Goal: Task Accomplishment & Management: Manage account settings

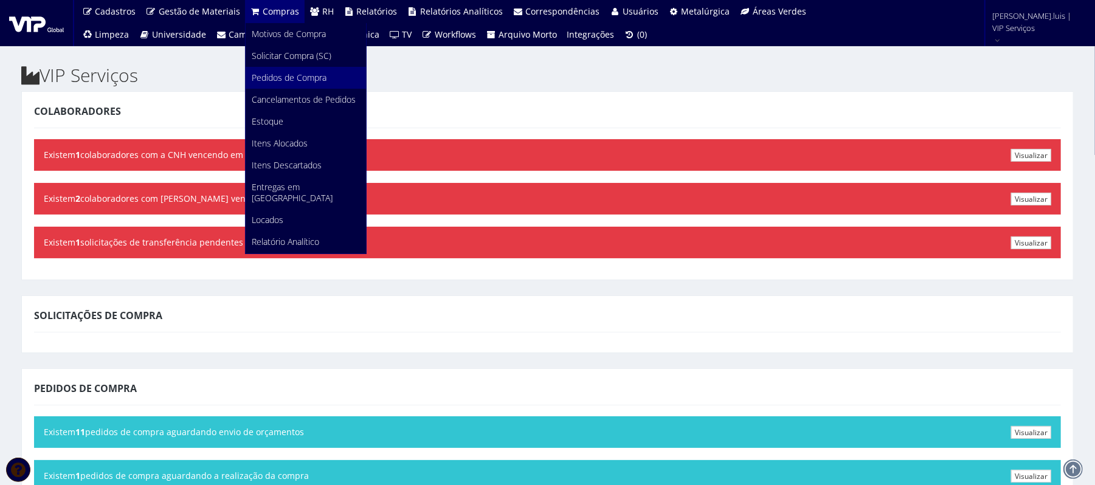
click at [267, 78] on span "Pedidos de Compra" at bounding box center [289, 78] width 75 height 12
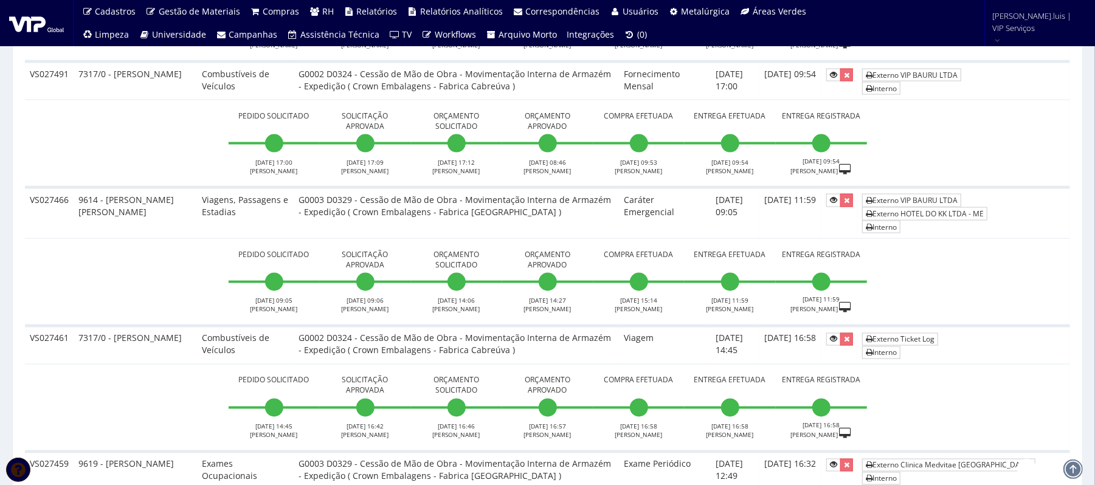
scroll to position [1354, 0]
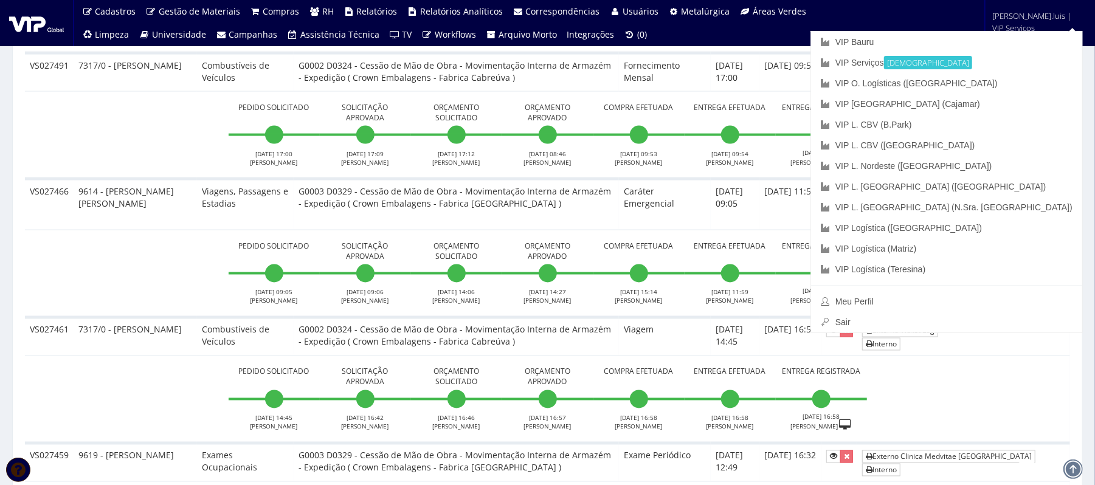
click at [1026, 25] on span "anderson.luis | VIP Serviços" at bounding box center [1036, 22] width 86 height 24
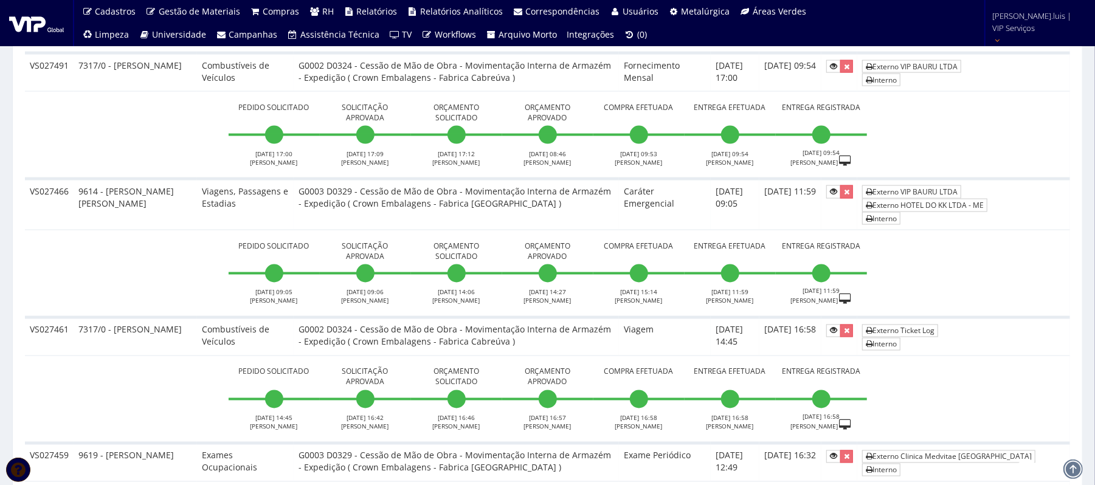
click at [1026, 25] on span "anderson.luis | VIP Serviços" at bounding box center [1036, 22] width 86 height 24
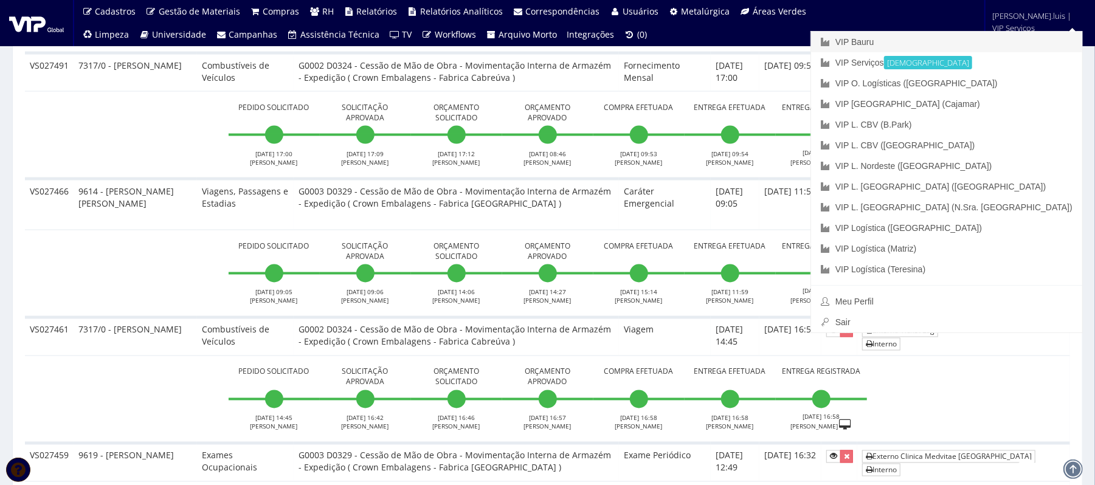
click at [990, 43] on link "VIP Bauru" at bounding box center [946, 42] width 271 height 21
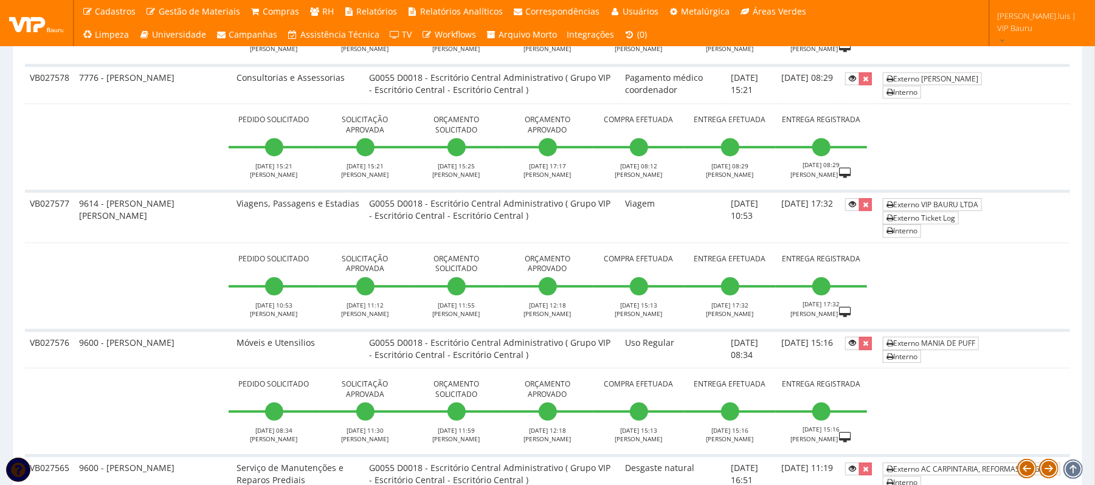
scroll to position [2647, 0]
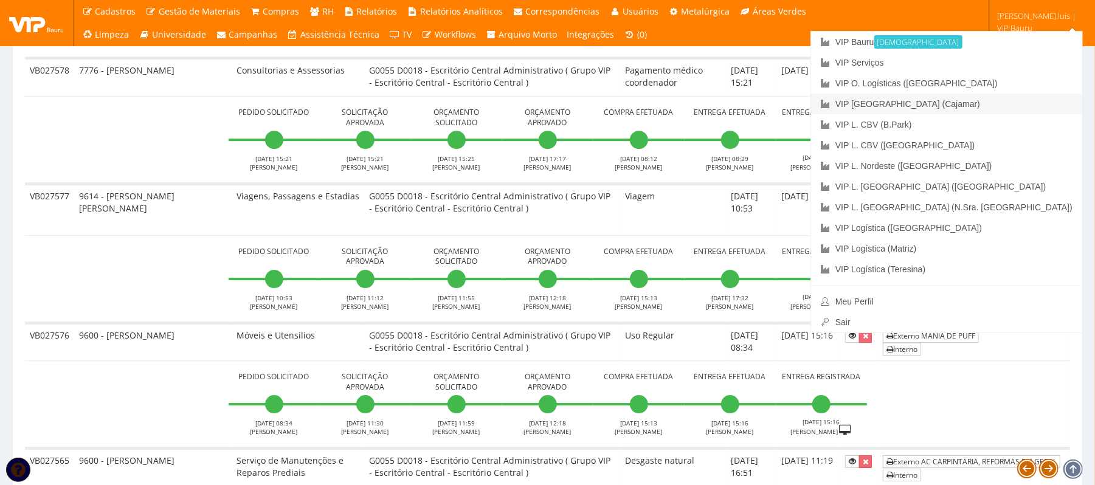
click at [1000, 103] on link "VIP [GEOGRAPHIC_DATA] (Cajamar)" at bounding box center [946, 104] width 271 height 21
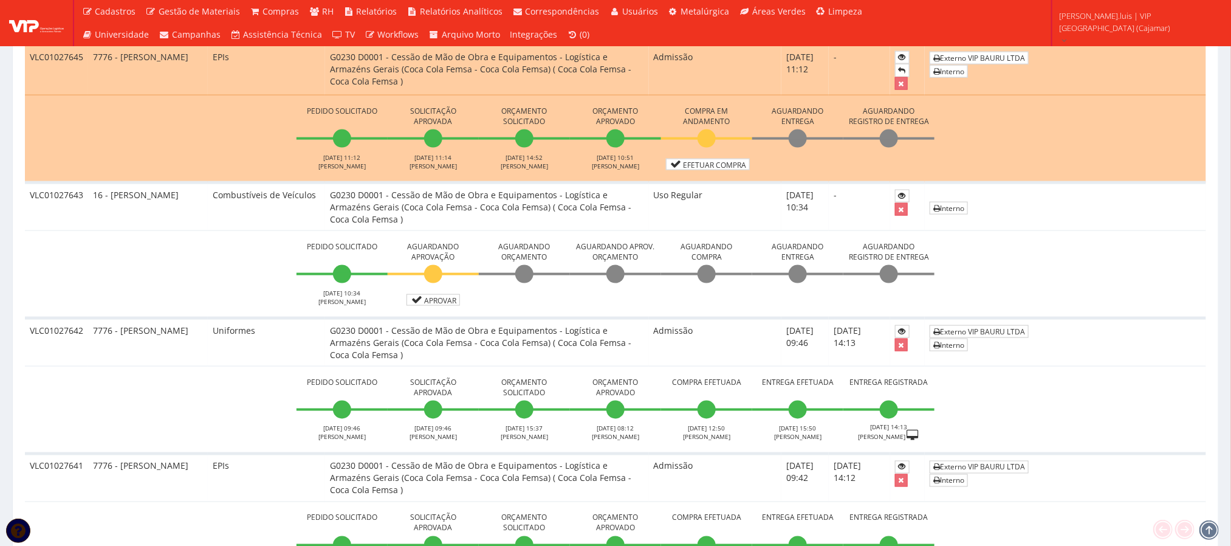
scroll to position [839, 0]
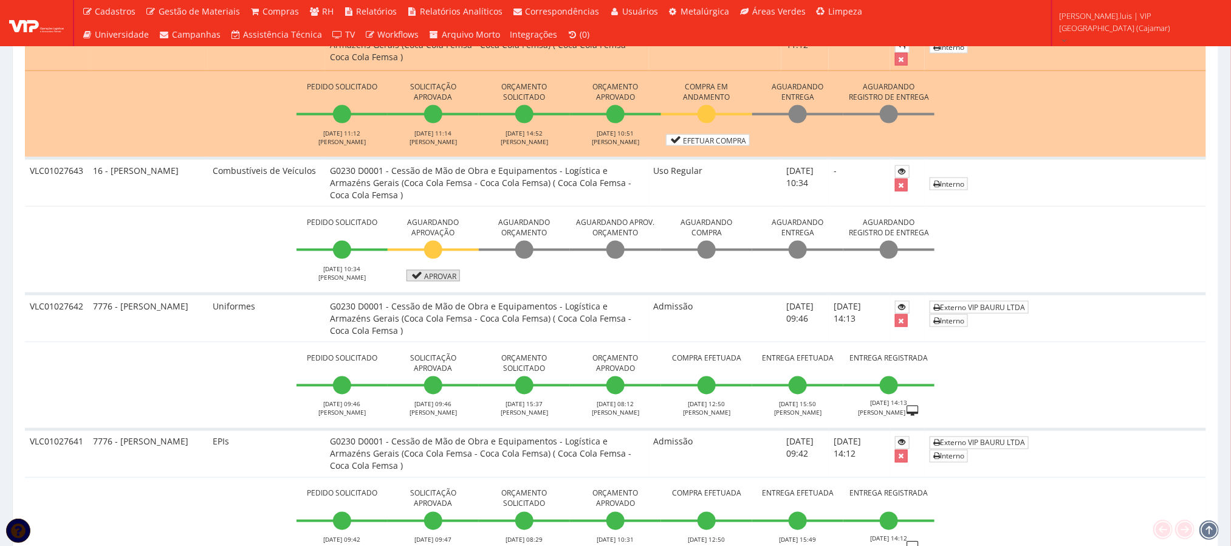
click at [430, 279] on link "Aprovar" at bounding box center [433, 276] width 53 height 12
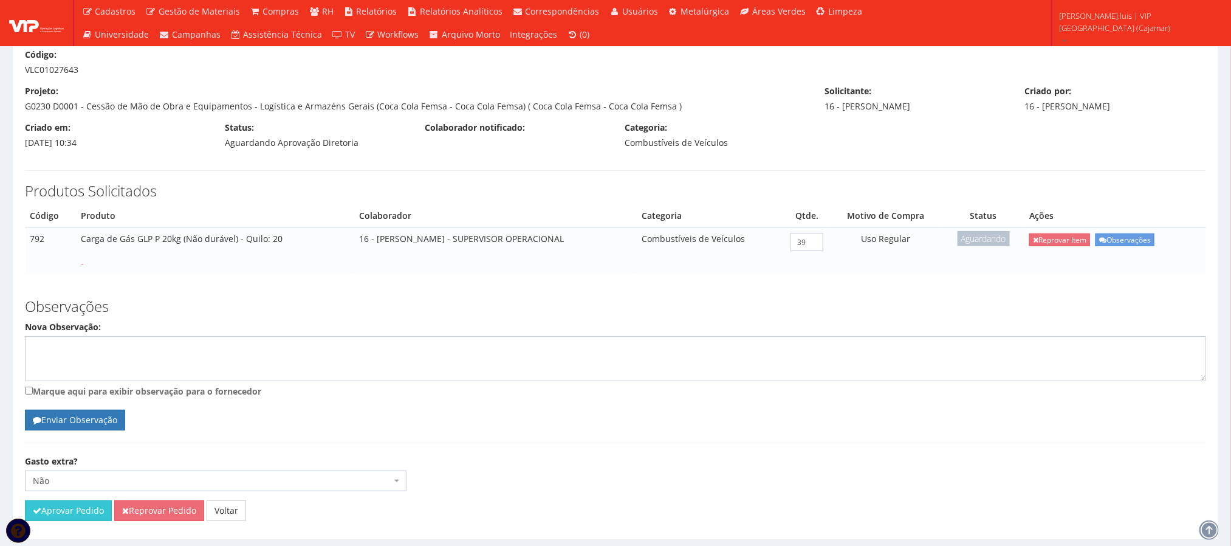
scroll to position [86, 0]
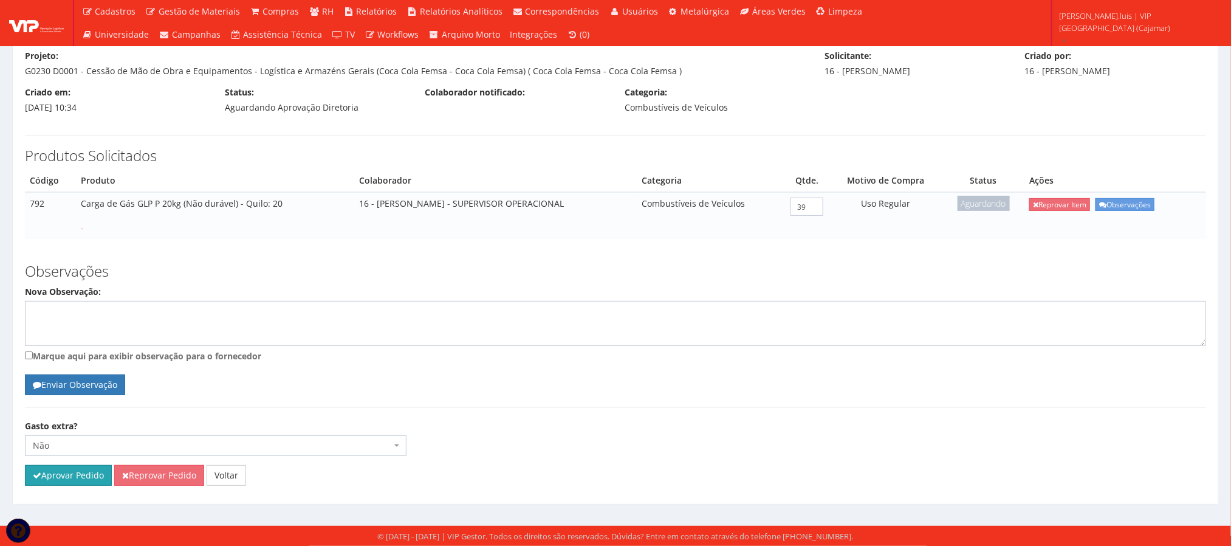
click at [61, 478] on button "Aprovar Pedido" at bounding box center [68, 475] width 87 height 21
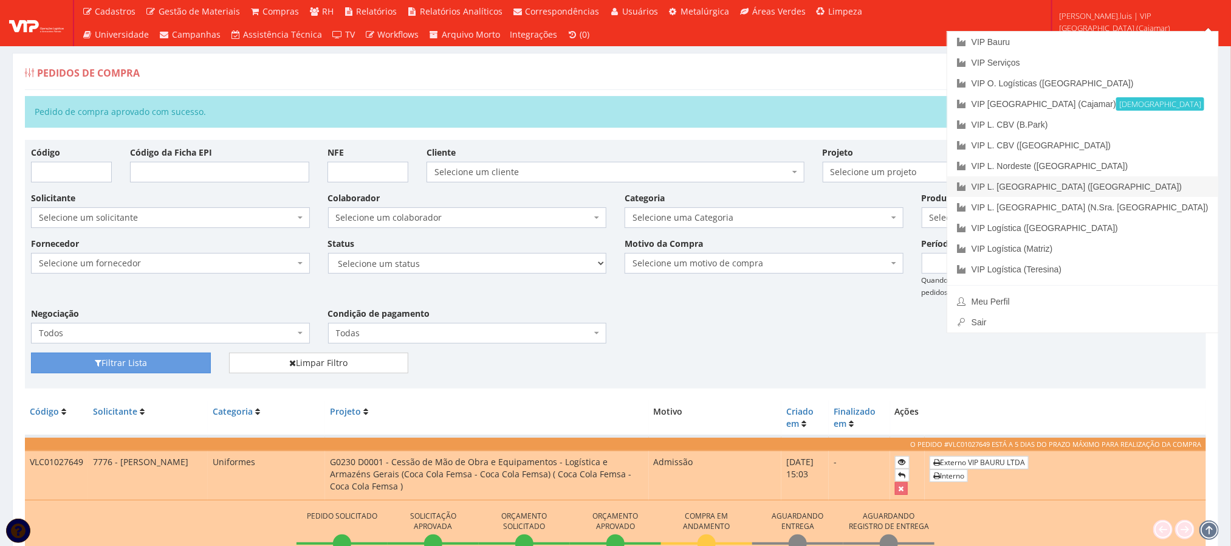
click at [1135, 188] on link "VIP L. [GEOGRAPHIC_DATA] ([GEOGRAPHIC_DATA])" at bounding box center [1083, 186] width 271 height 21
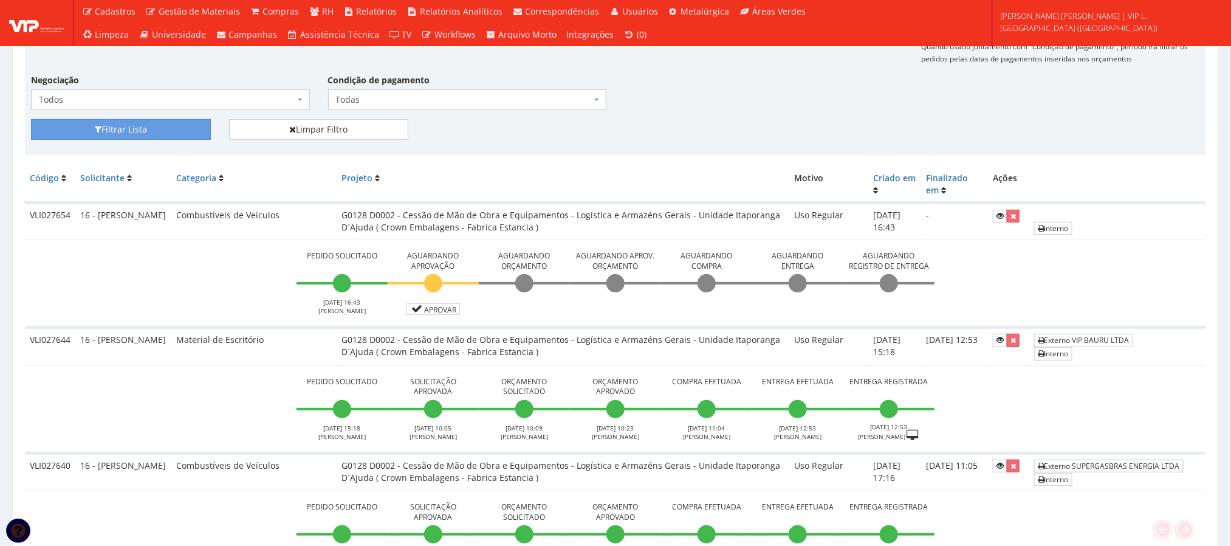
scroll to position [198, 0]
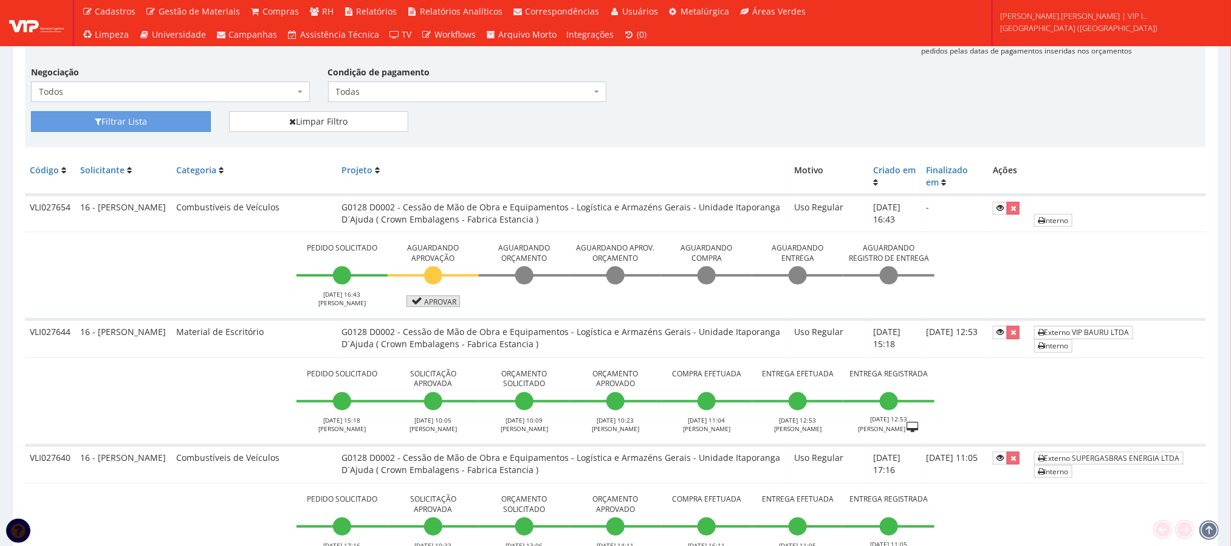
click at [424, 299] on link "Aprovar" at bounding box center [433, 301] width 53 height 12
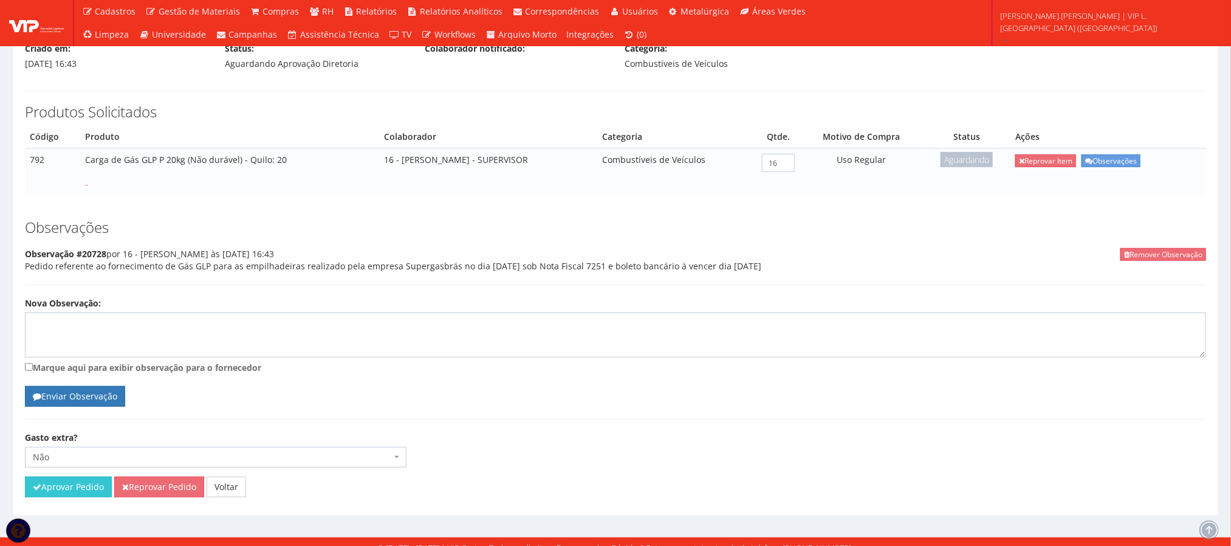
scroll to position [140, 0]
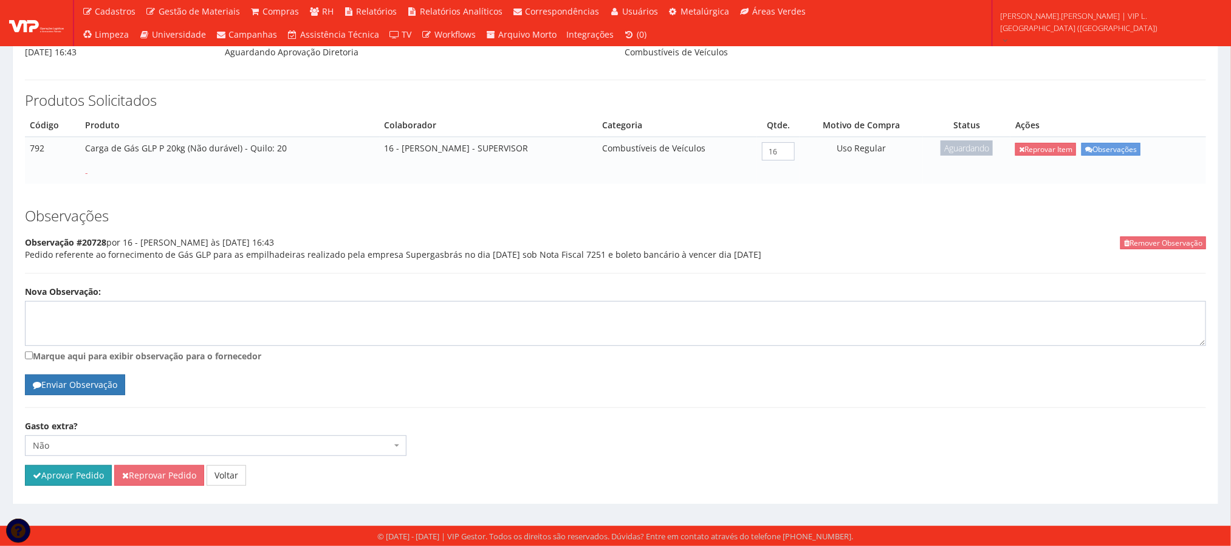
click at [77, 478] on button "Aprovar Pedido" at bounding box center [68, 475] width 87 height 21
